Goal: Navigation & Orientation: Find specific page/section

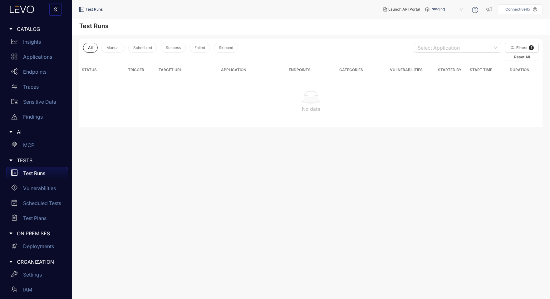
click at [9, 6] on icon at bounding box center [22, 9] width 34 height 7
click at [14, 7] on icon at bounding box center [22, 9] width 34 height 7
click at [17, 11] on icon at bounding box center [22, 9] width 34 height 7
click at [30, 31] on span "CATALOG" at bounding box center [40, 29] width 46 height 6
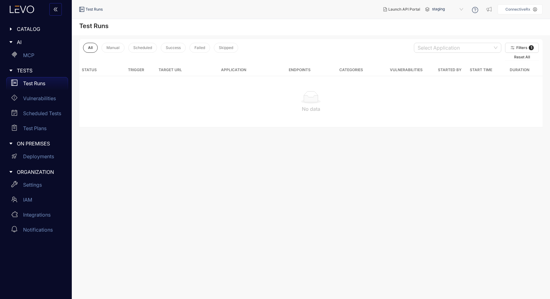
click at [12, 28] on icon "caret-right" at bounding box center [11, 29] width 4 height 4
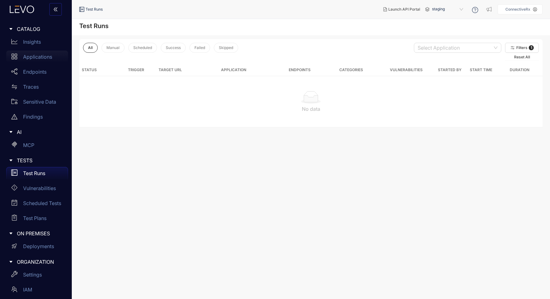
click at [34, 51] on div "Applications" at bounding box center [37, 57] width 62 height 12
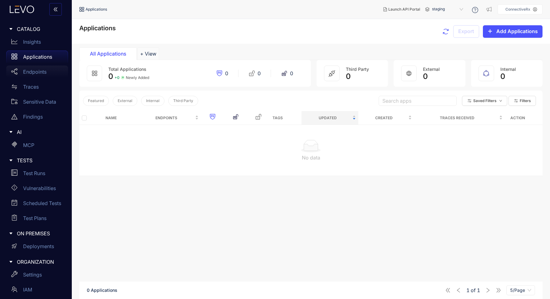
click at [37, 69] on p "Endpoints" at bounding box center [34, 72] width 23 height 6
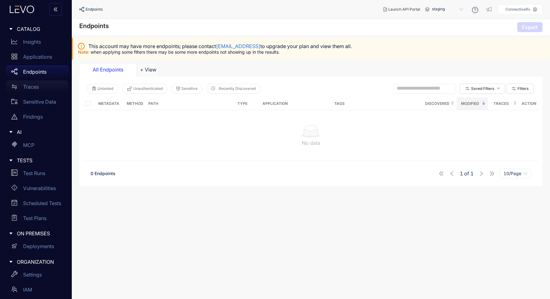
click at [37, 86] on p "Traces" at bounding box center [31, 87] width 16 height 6
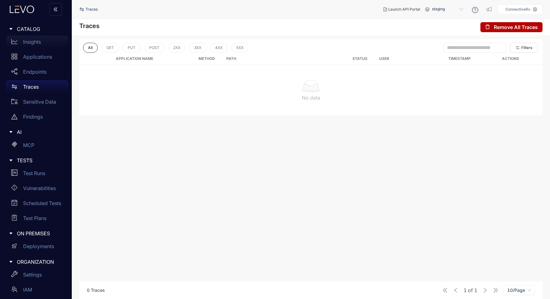
click at [35, 40] on p "Insights" at bounding box center [32, 42] width 18 height 6
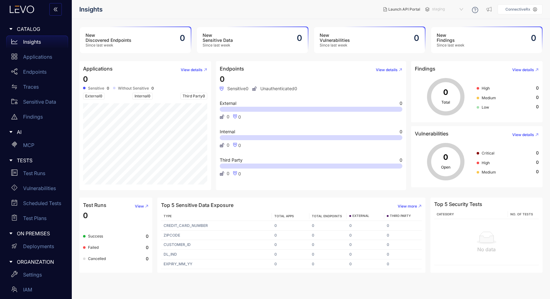
click at [461, 8] on span "staging" at bounding box center [448, 9] width 32 height 10
click at [398, 8] on span "Launch API Portal" at bounding box center [404, 9] width 32 height 4
